Goal: Information Seeking & Learning: Learn about a topic

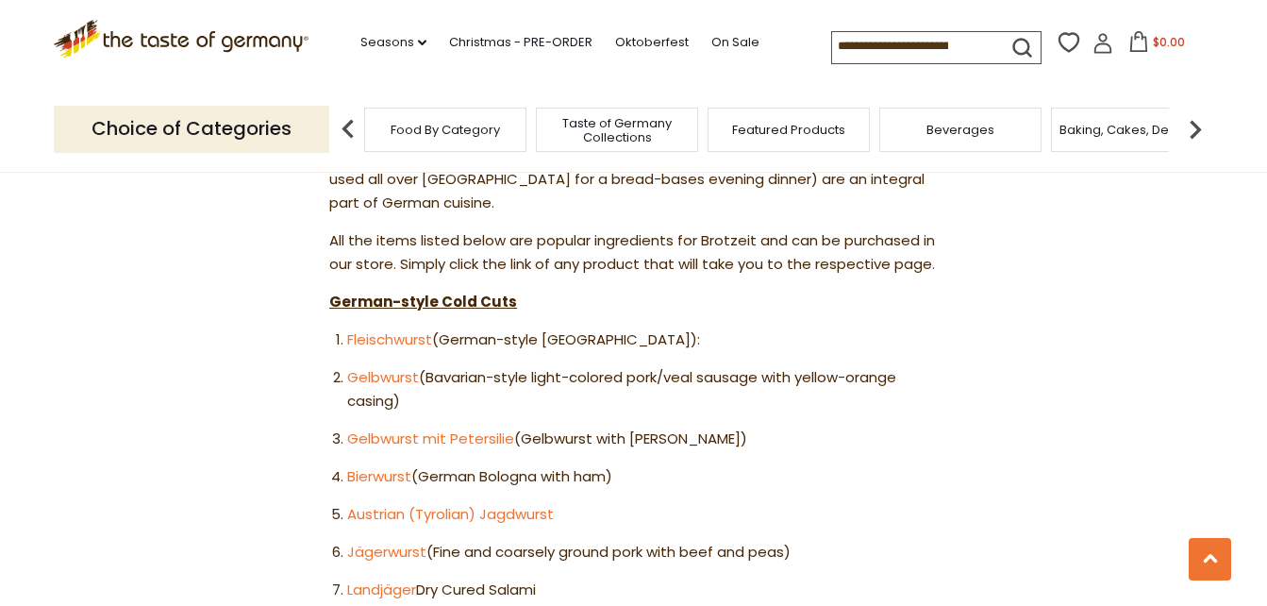
scroll to position [1054, 0]
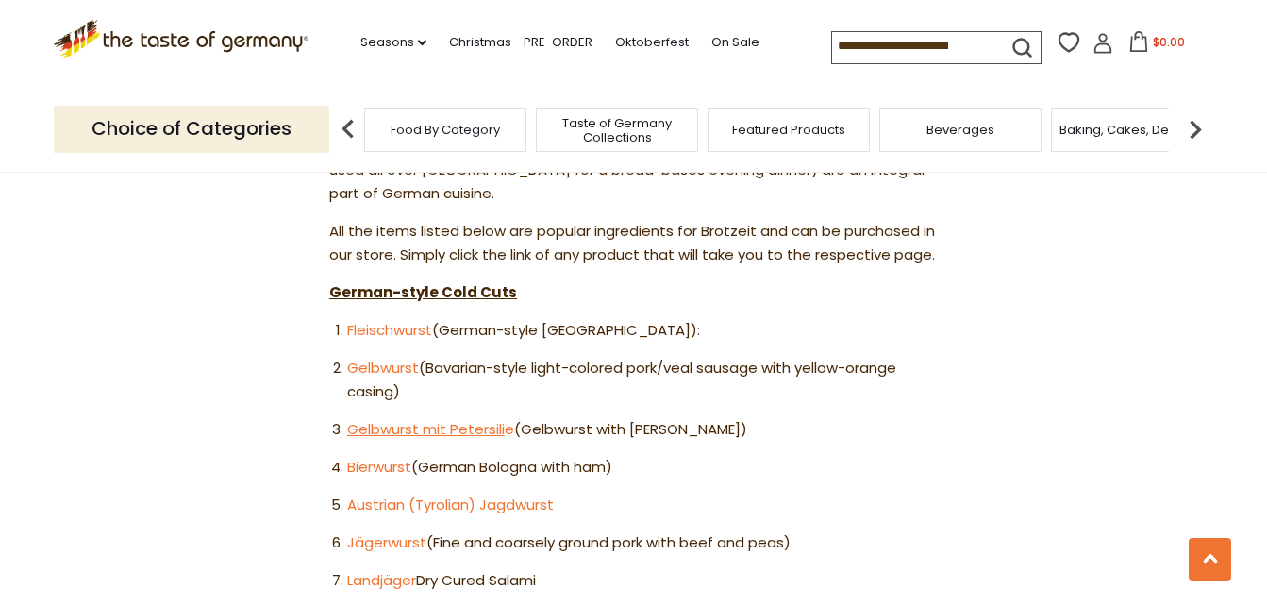
click at [354, 419] on link "Gelbwurst mit Petersili" at bounding box center [426, 429] width 158 height 20
click at [395, 320] on link "Fleischwurst" at bounding box center [389, 330] width 85 height 20
click at [387, 456] on link "Bierwurst" at bounding box center [379, 466] width 64 height 20
click at [358, 494] on link "Austrian (Tyrolian) Jagdwurst" at bounding box center [450, 504] width 207 height 20
click at [405, 320] on link "Fleischwurst" at bounding box center [389, 330] width 85 height 20
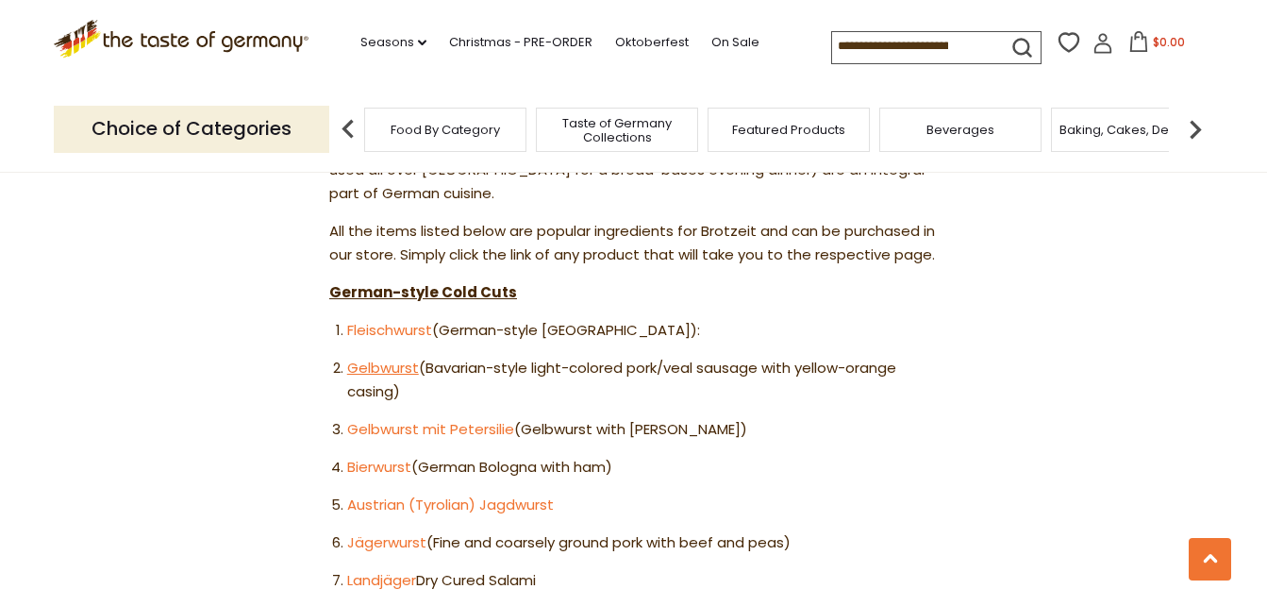
click at [355, 357] on link "Gelbwurst" at bounding box center [383, 367] width 72 height 20
click at [378, 419] on link "Gelbwurst mit Petersili" at bounding box center [426, 429] width 158 height 20
click at [362, 532] on link "Jägerwurst" at bounding box center [386, 542] width 79 height 20
click at [357, 570] on link "Landjäger" at bounding box center [381, 580] width 69 height 20
click at [357, 605] on link "Blutwurst" at bounding box center [379, 617] width 65 height 20
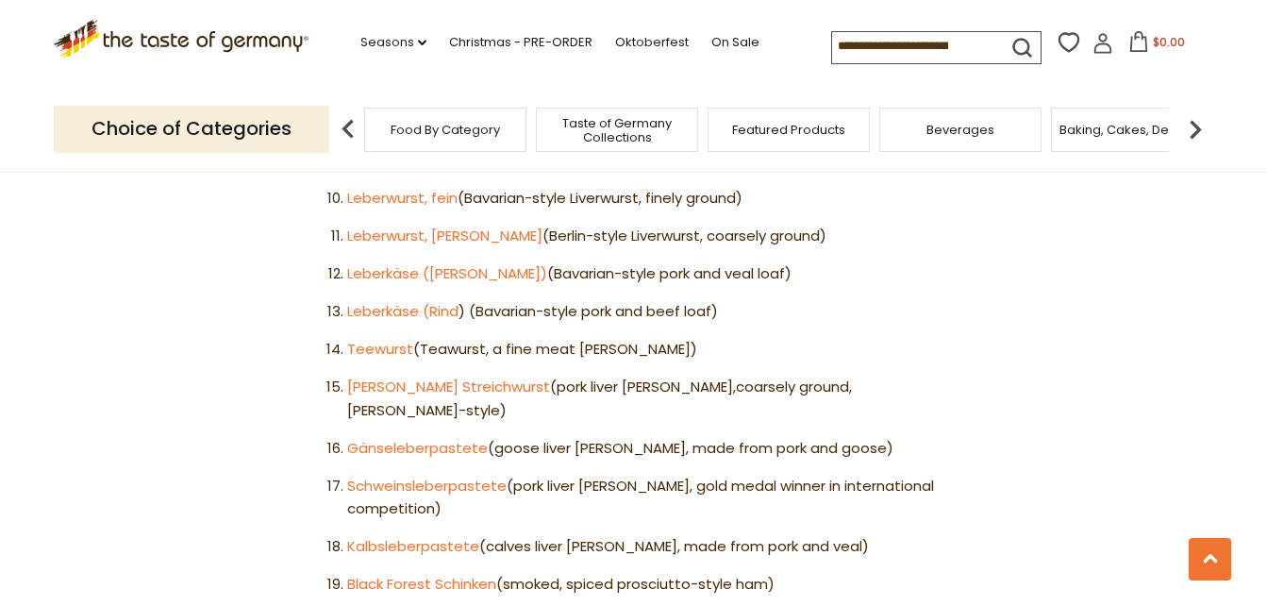
scroll to position [1567, 0]
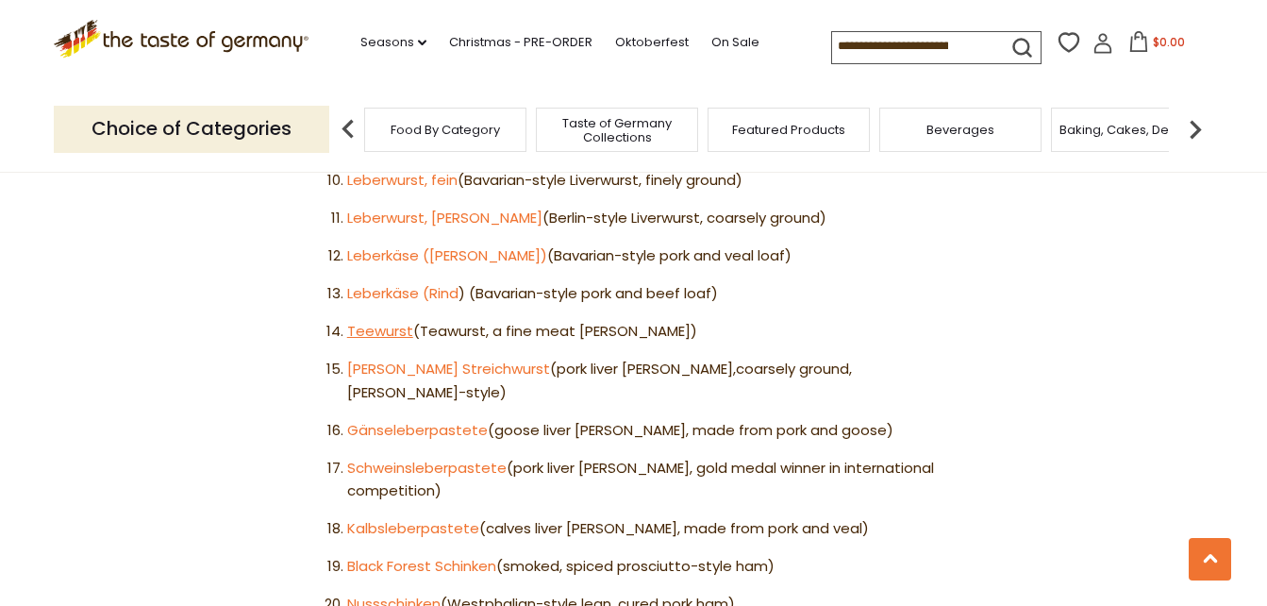
click at [384, 321] on link "Teewurst" at bounding box center [380, 331] width 66 height 20
click at [459, 358] on link "Oldenburger Streichwurst" at bounding box center [448, 368] width 203 height 20
click at [386, 556] on link "Black Forest Schinken" at bounding box center [421, 566] width 149 height 20
click at [417, 556] on link "Black Forest Schinken" at bounding box center [421, 566] width 149 height 20
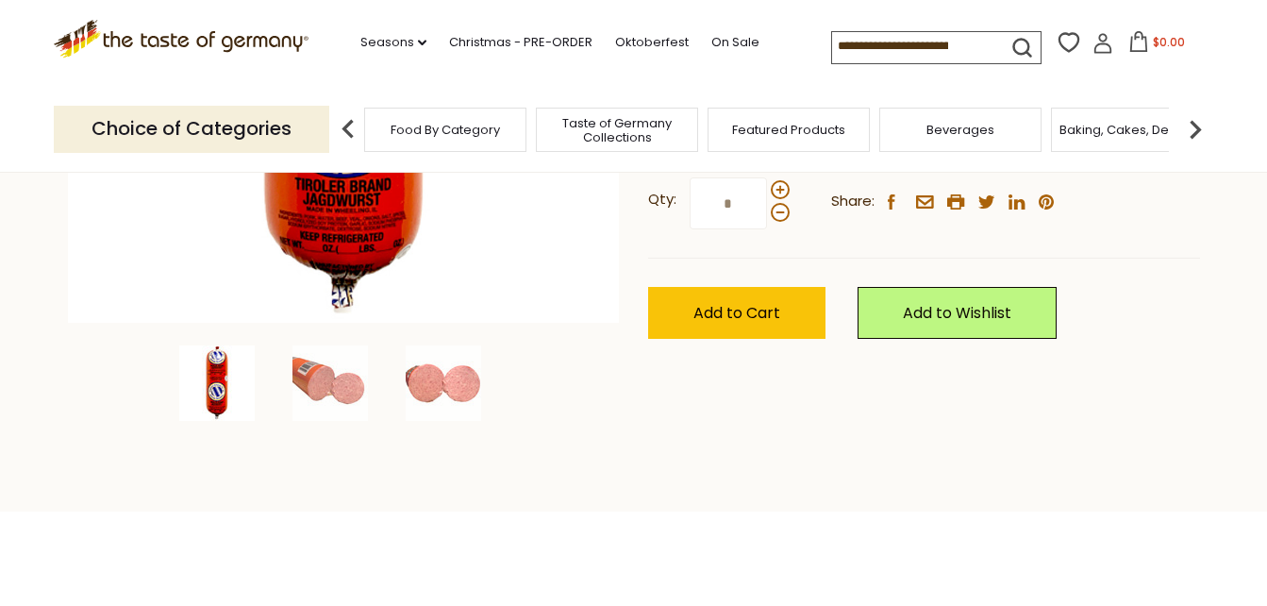
scroll to position [552, 0]
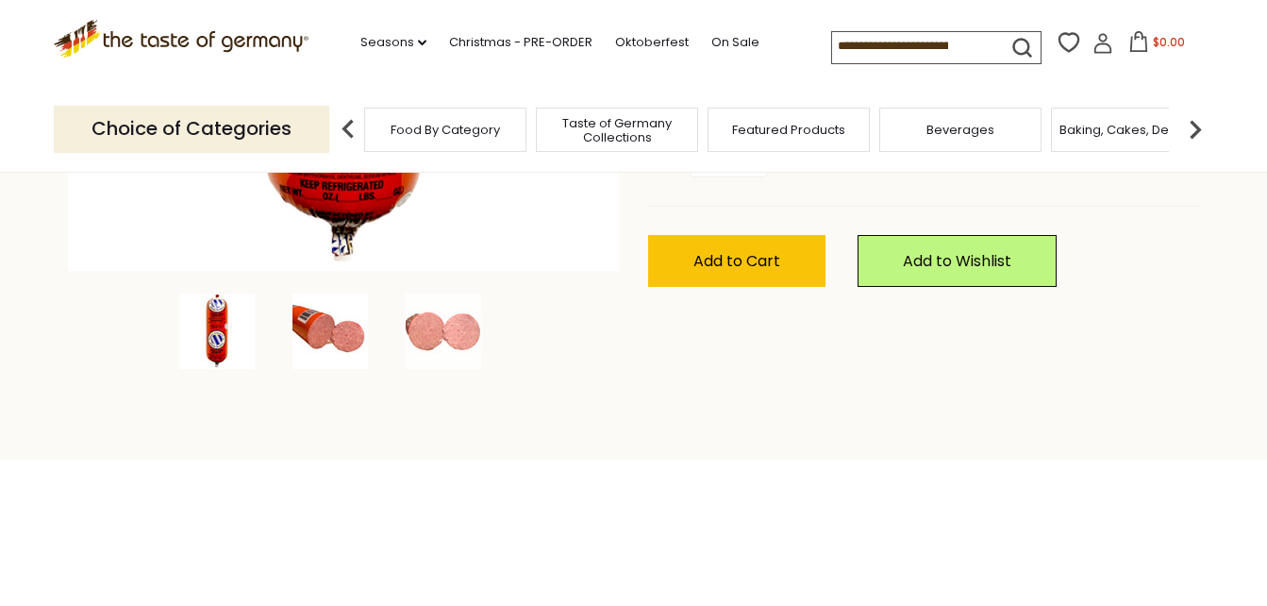
click at [351, 347] on img at bounding box center [329, 330] width 75 height 75
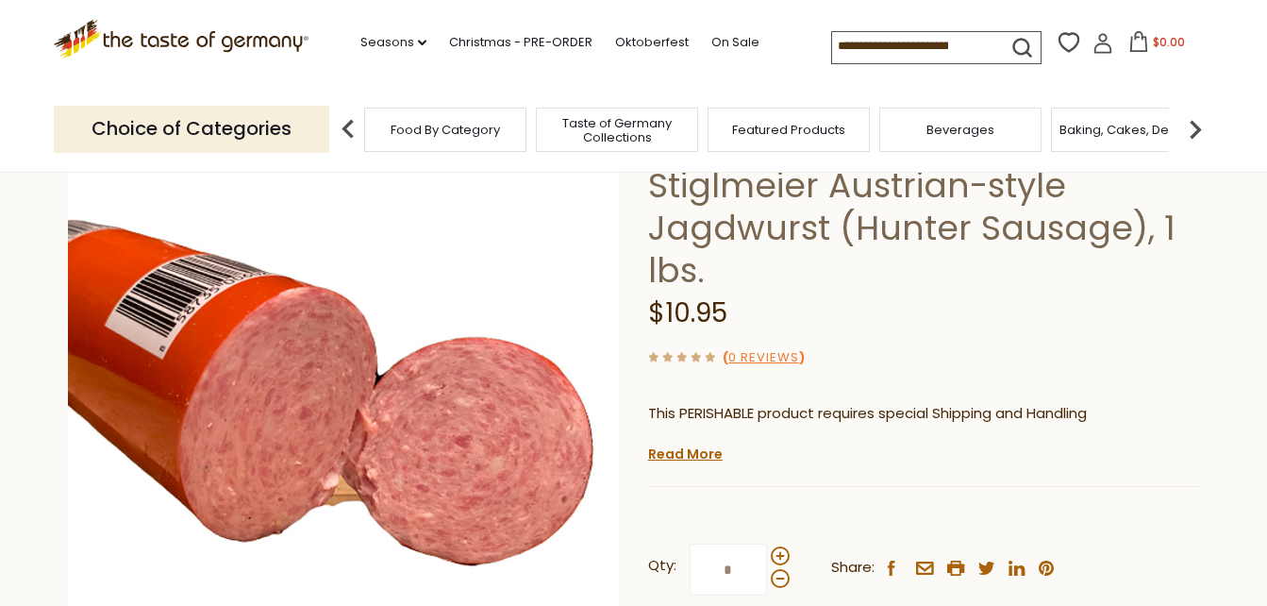
scroll to position [99, 0]
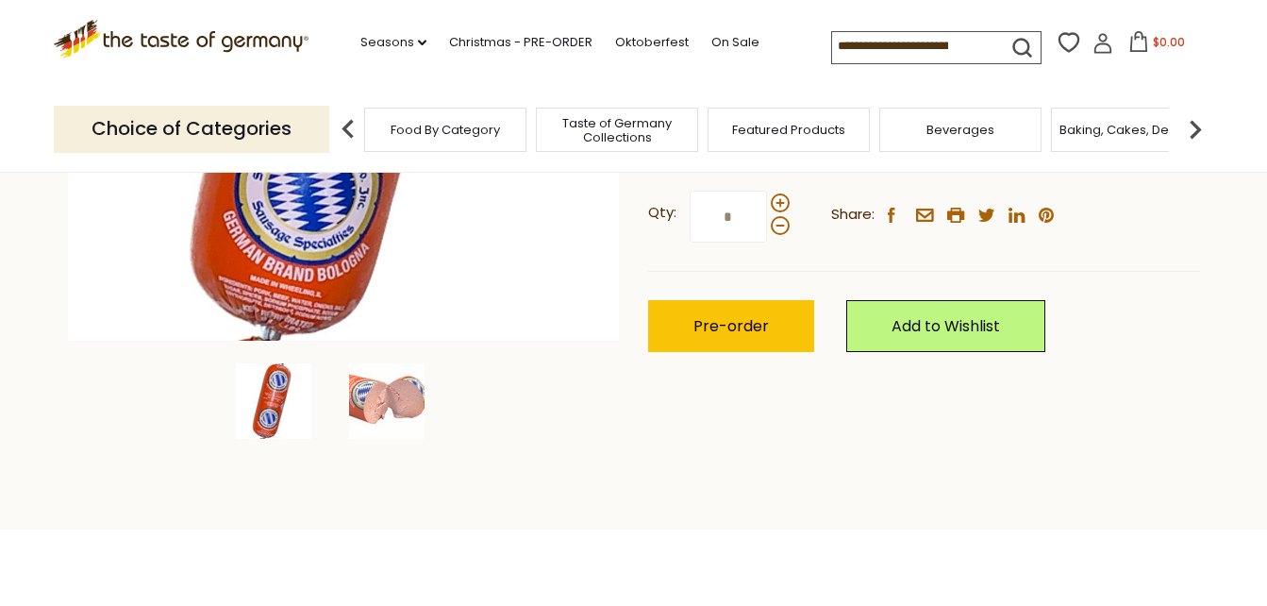
scroll to position [493, 0]
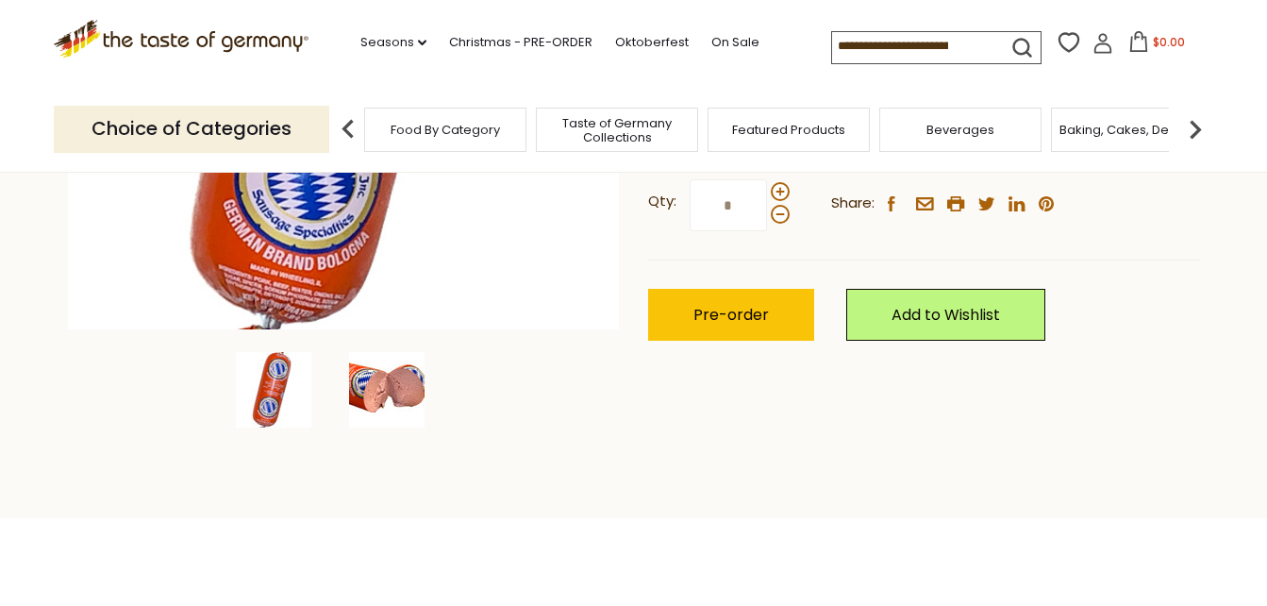
click at [407, 391] on img at bounding box center [386, 389] width 75 height 75
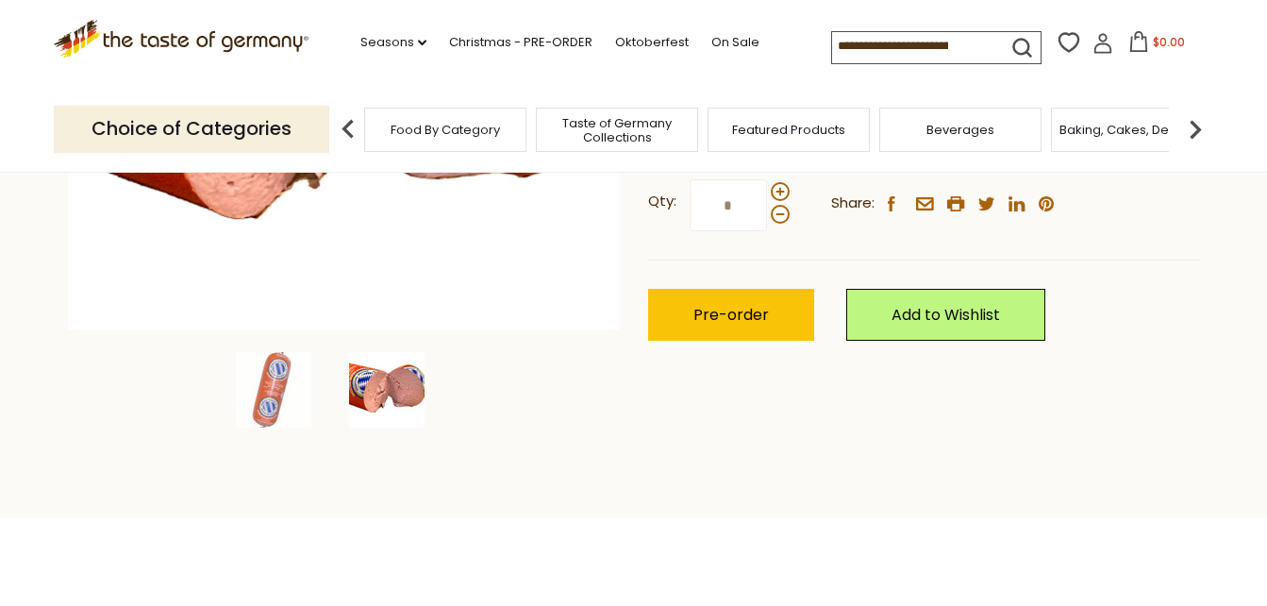
click at [376, 360] on img at bounding box center [386, 389] width 75 height 75
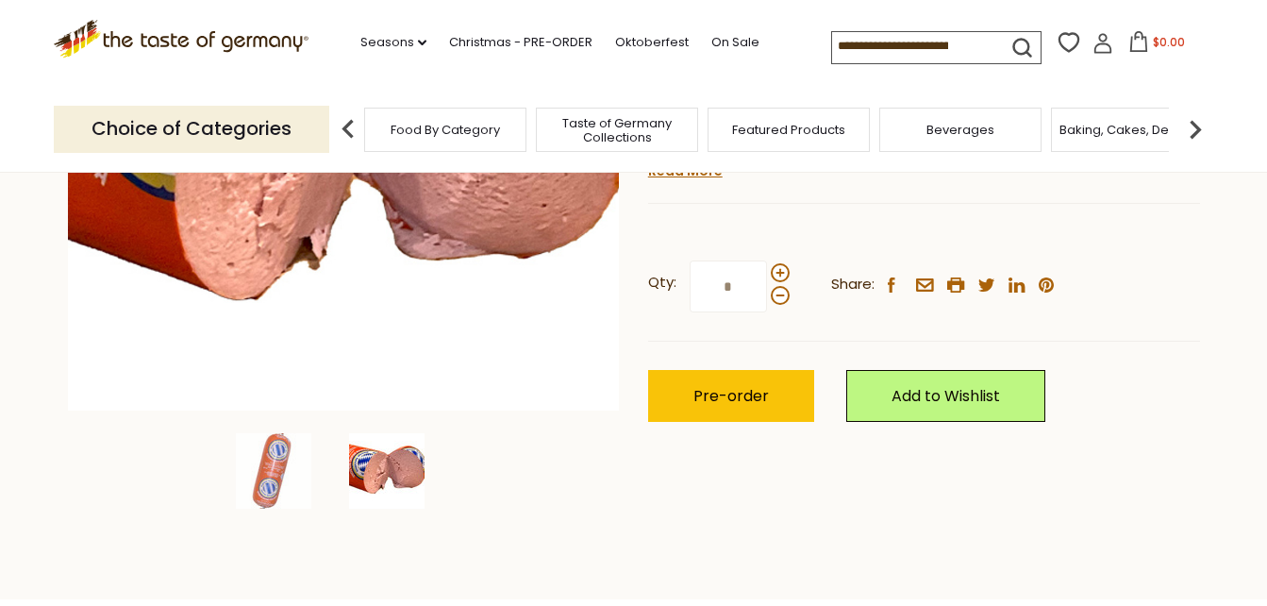
scroll to position [604, 0]
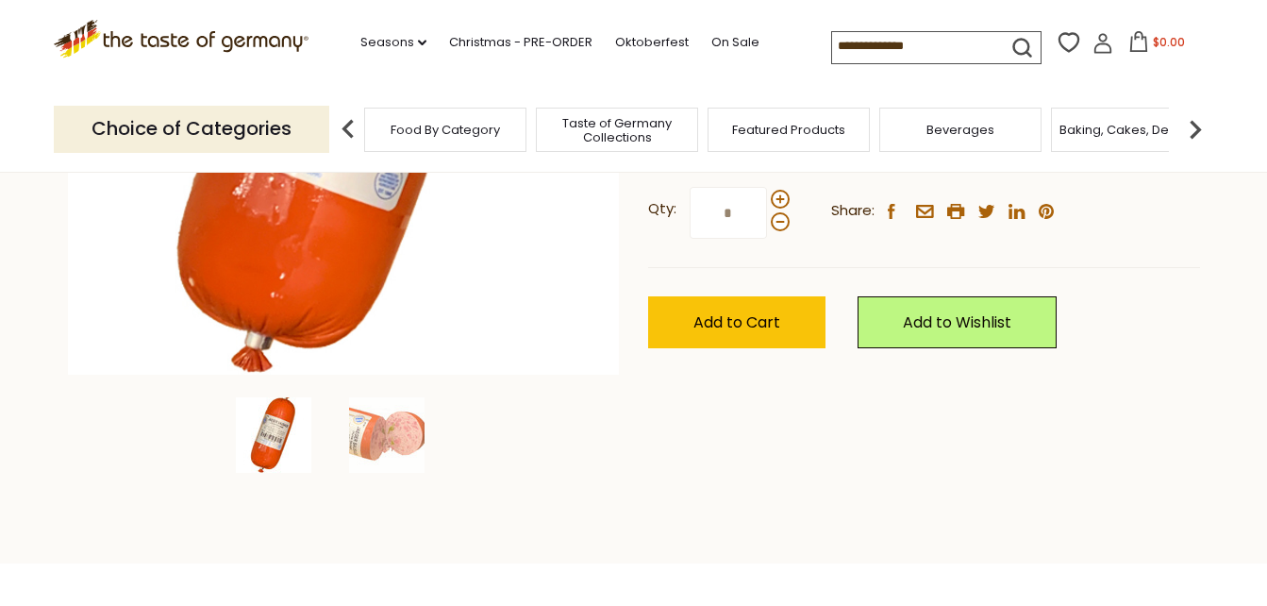
scroll to position [472, 0]
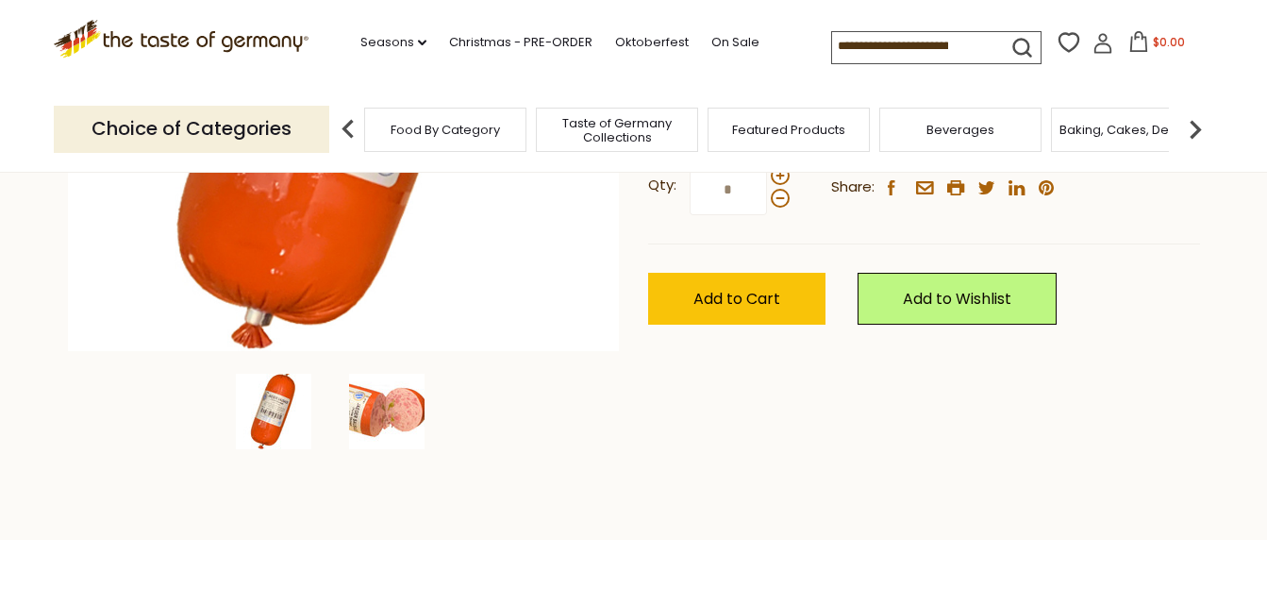
click at [388, 433] on img at bounding box center [386, 410] width 75 height 75
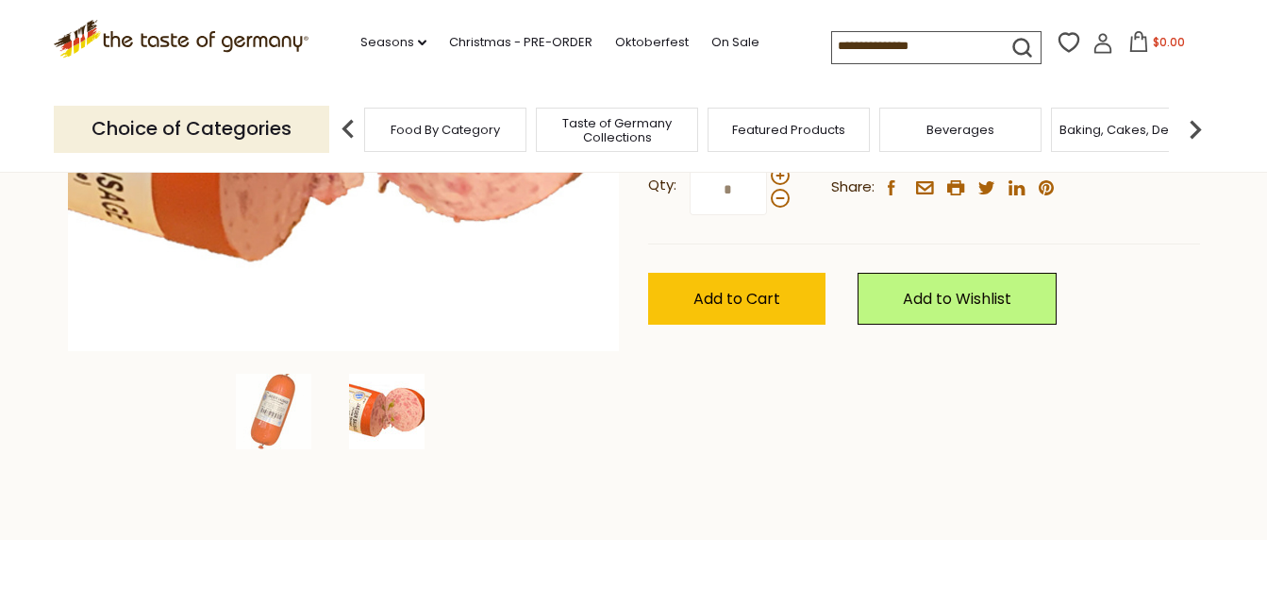
click at [398, 395] on img at bounding box center [386, 410] width 75 height 75
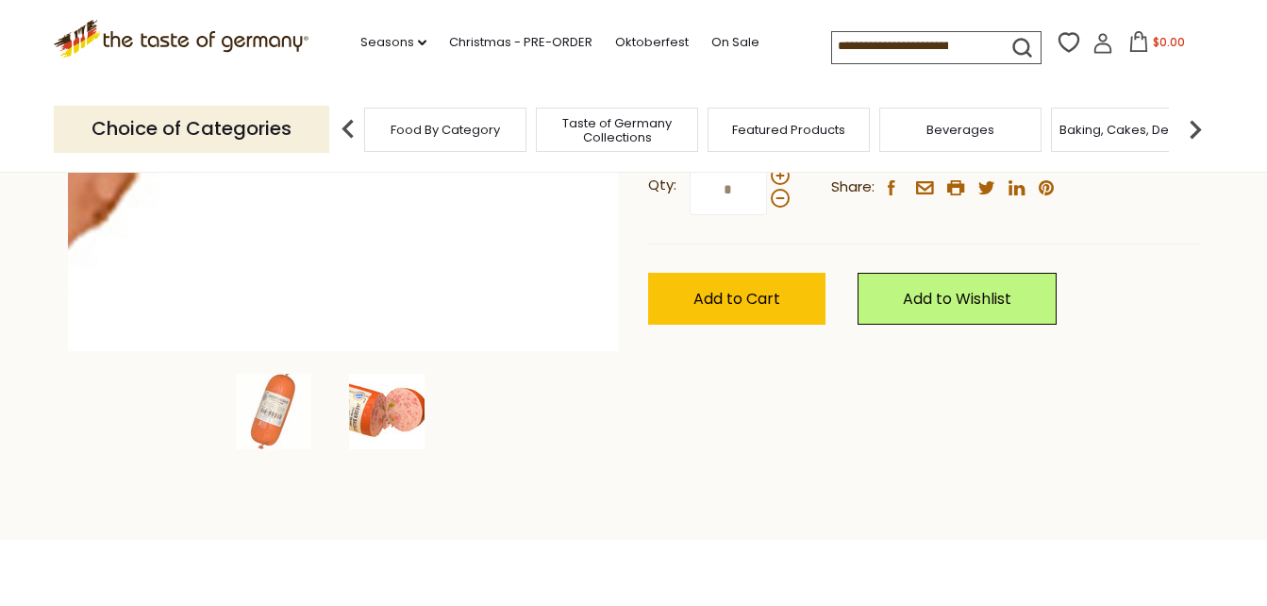
click at [353, 255] on img at bounding box center [344, 75] width 552 height 552
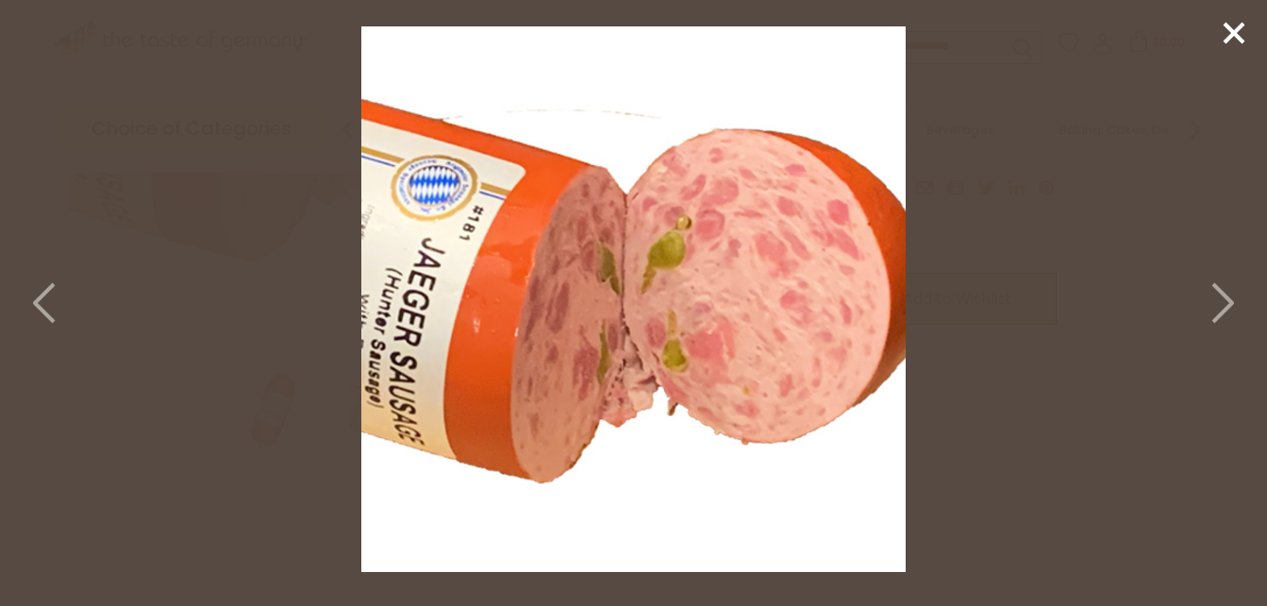
click at [1236, 38] on icon at bounding box center [1234, 33] width 28 height 28
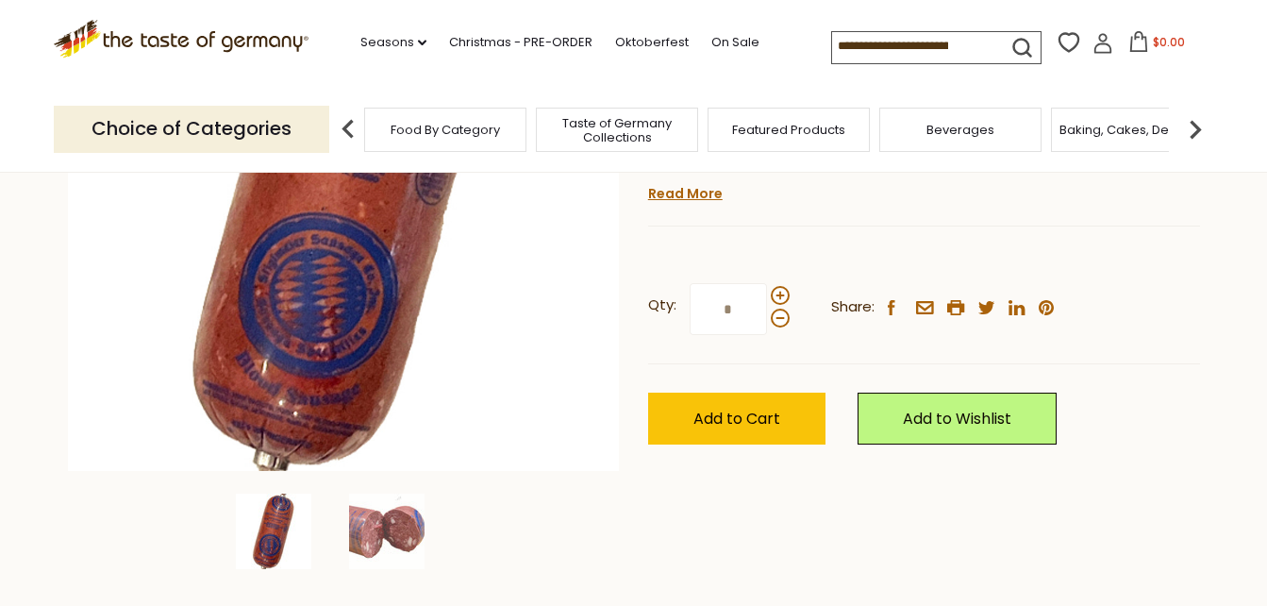
scroll to position [420, 0]
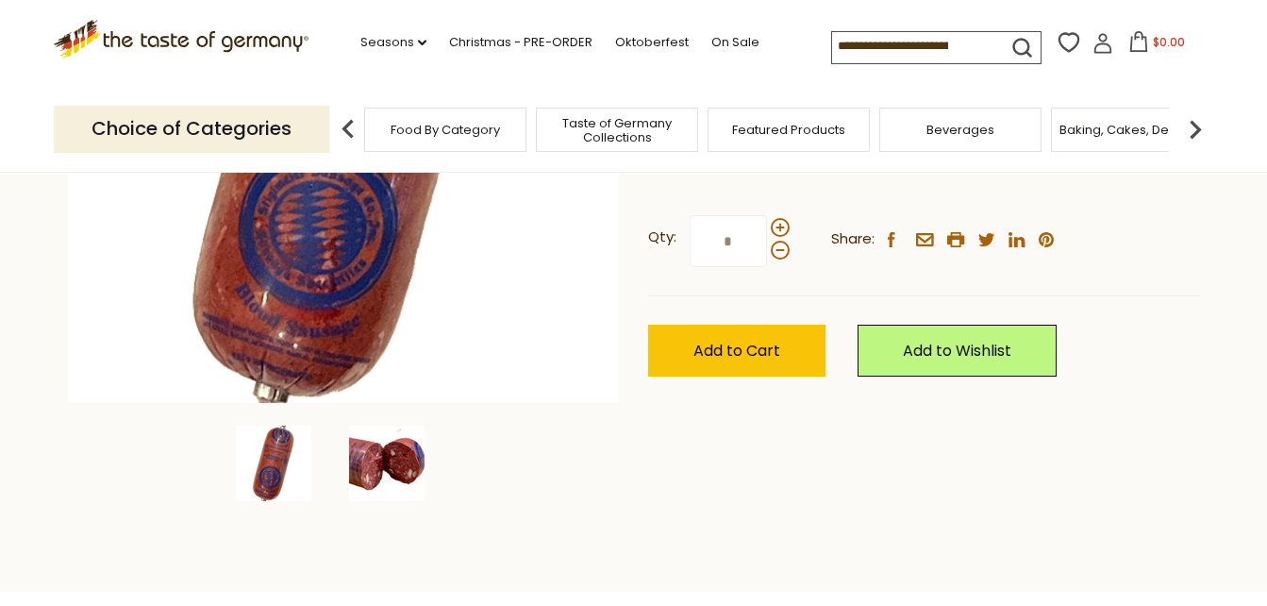
click at [390, 480] on img at bounding box center [386, 462] width 75 height 75
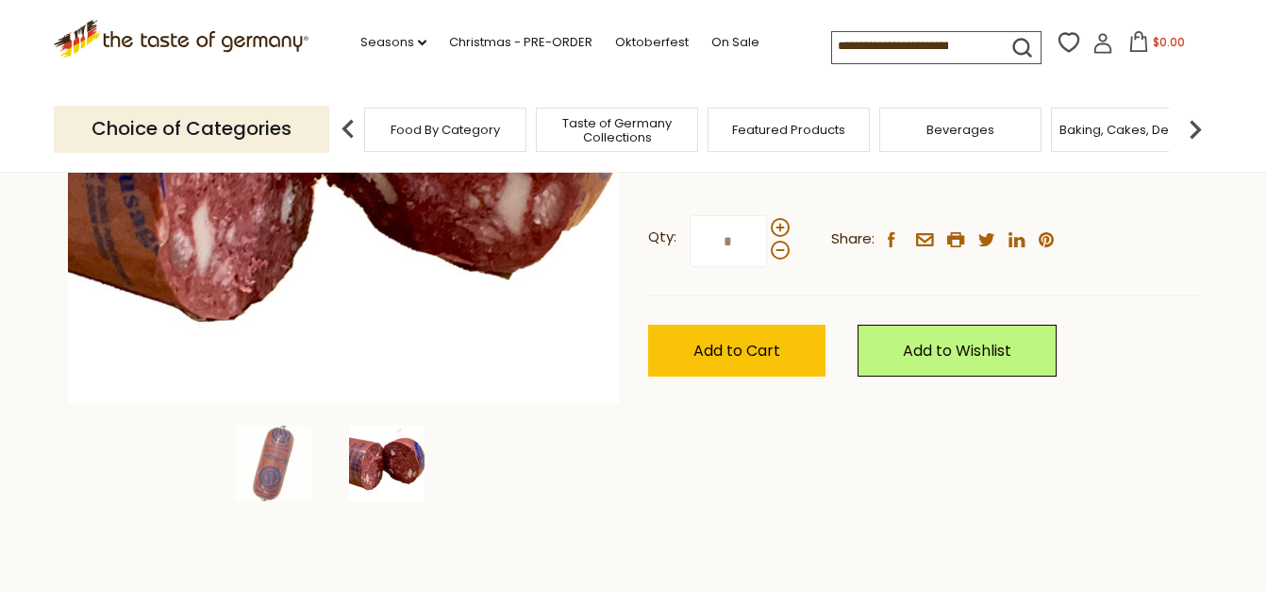
click at [390, 480] on img at bounding box center [386, 462] width 75 height 75
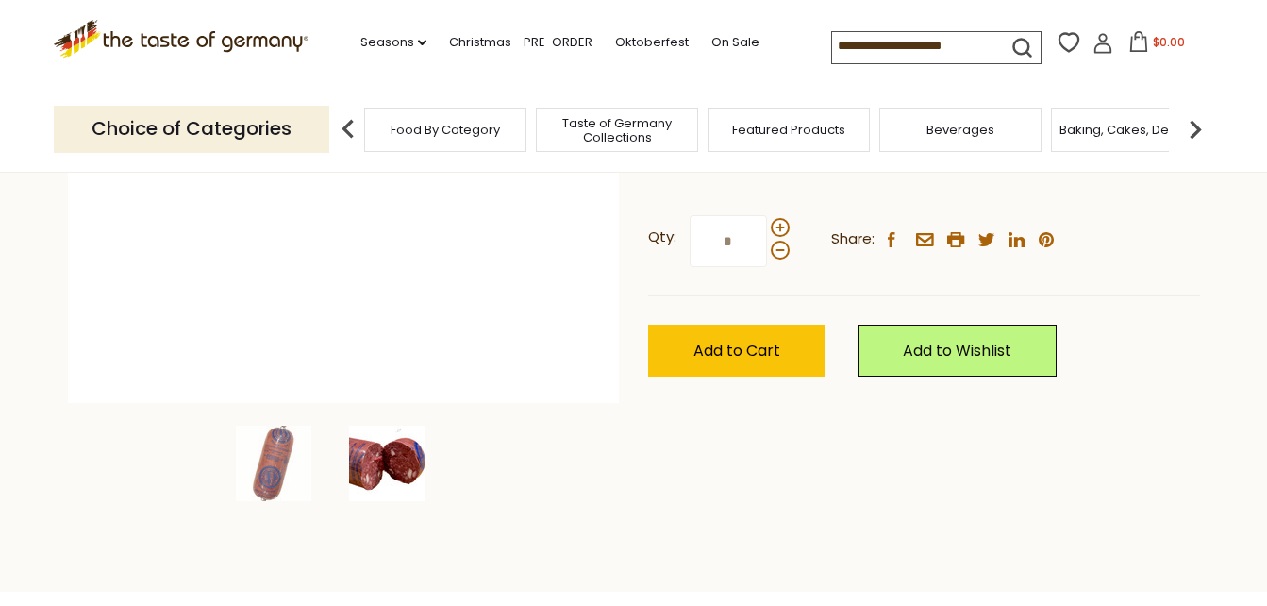
click at [400, 334] on img at bounding box center [344, 127] width 552 height 552
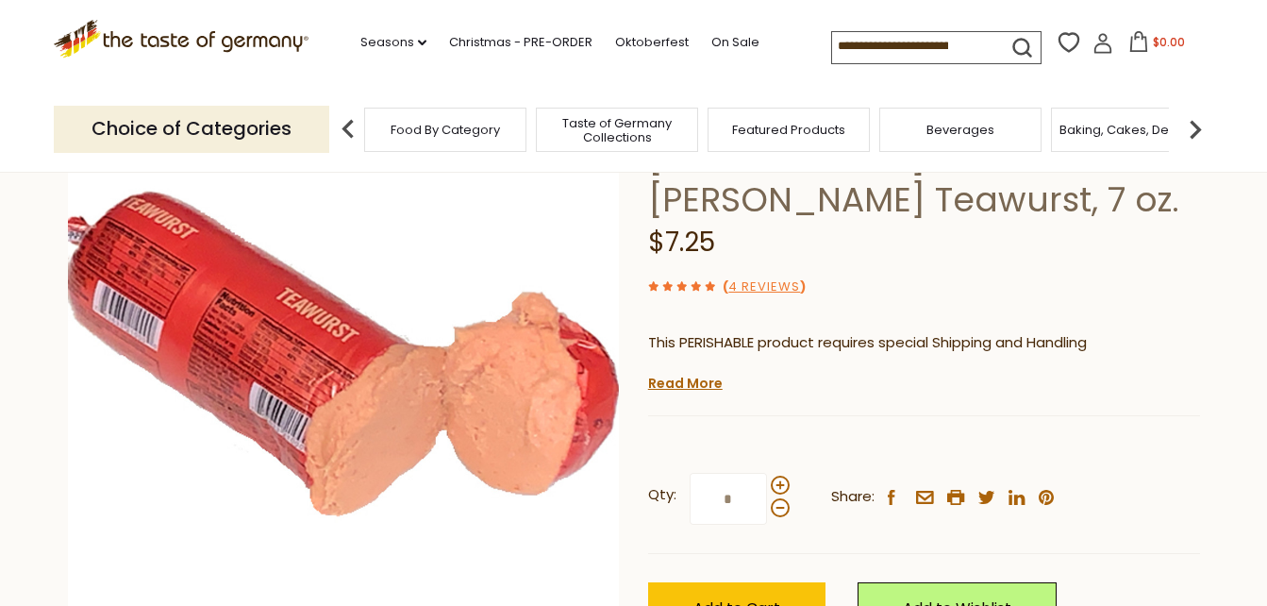
scroll to position [191, 0]
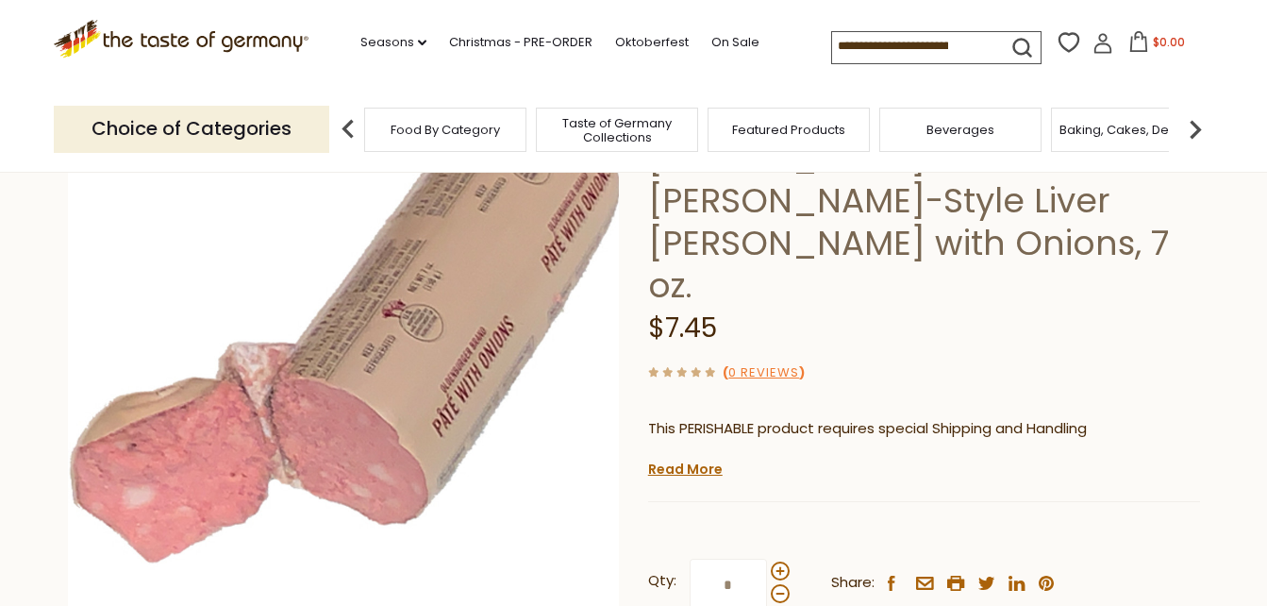
scroll to position [209, 0]
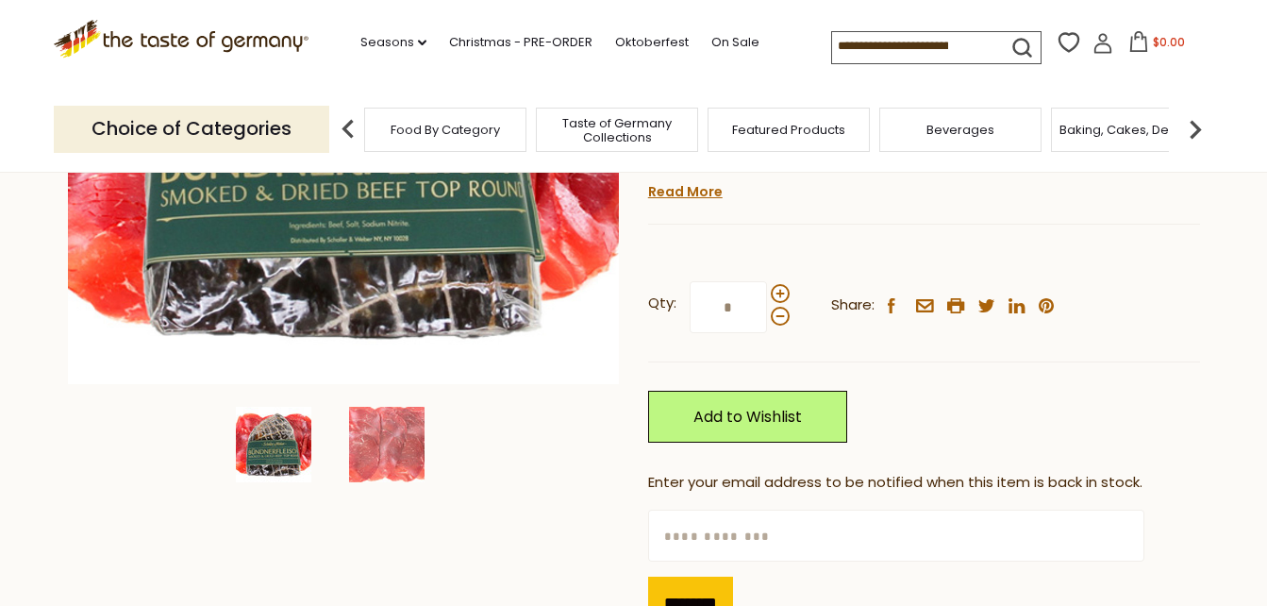
scroll to position [444, 0]
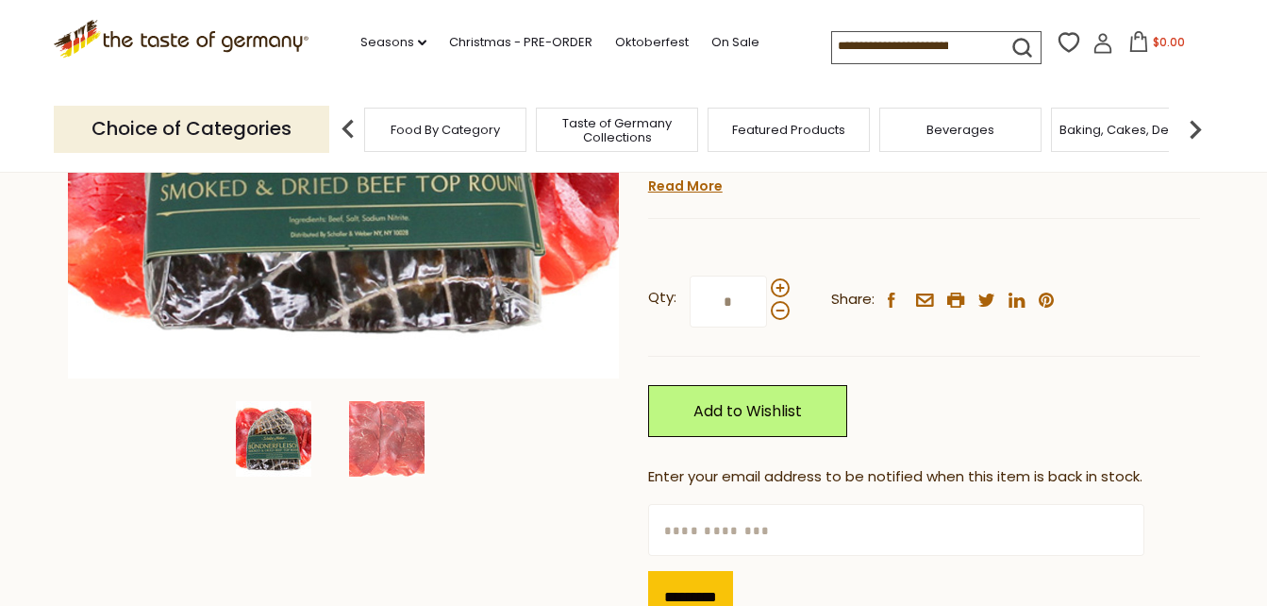
click at [347, 440] on div at bounding box center [343, 438] width 226 height 75
click at [358, 436] on img at bounding box center [386, 438] width 75 height 75
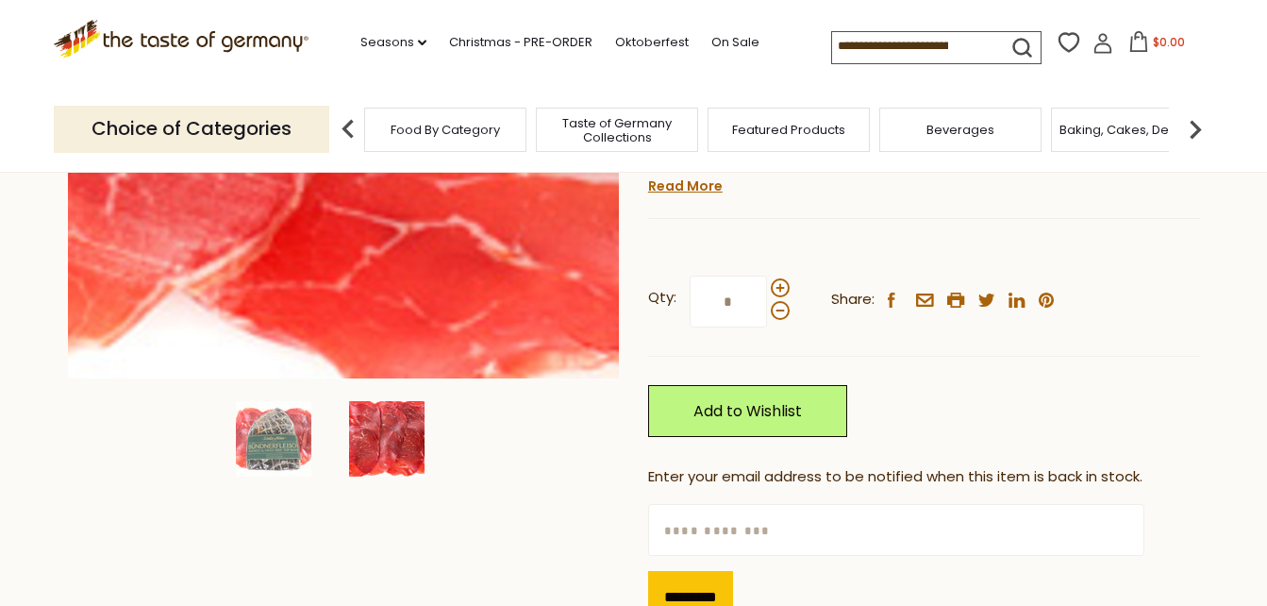
click at [390, 360] on img at bounding box center [344, 102] width 552 height 552
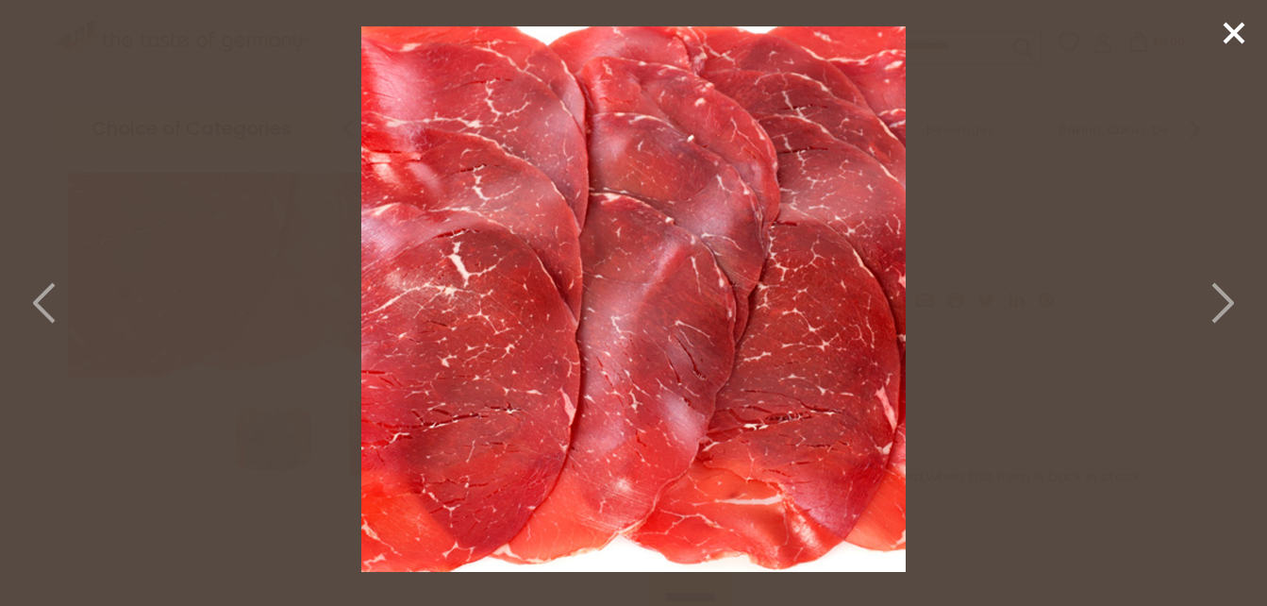
click at [1223, 33] on icon at bounding box center [1234, 33] width 28 height 28
